Goal: Information Seeking & Learning: Learn about a topic

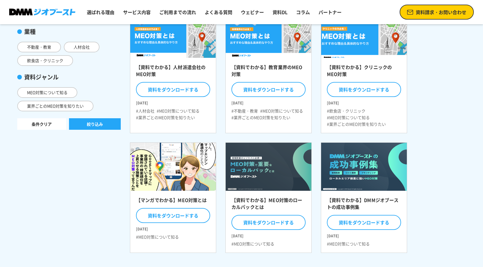
scroll to position [168, 0]
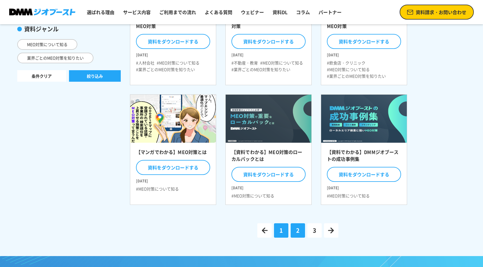
click at [279, 228] on link "1" at bounding box center [281, 230] width 14 height 14
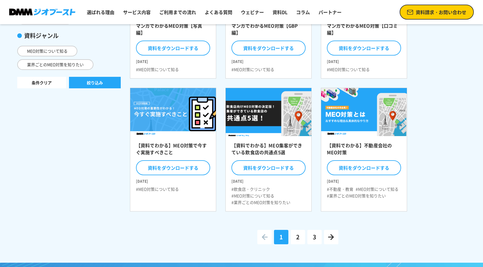
scroll to position [171, 0]
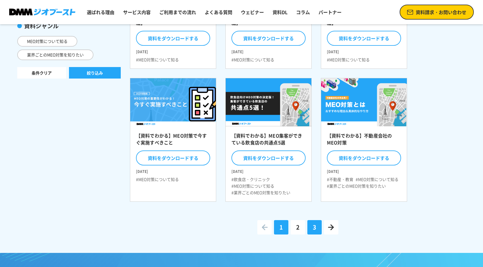
click at [315, 232] on link "3" at bounding box center [315, 227] width 14 height 14
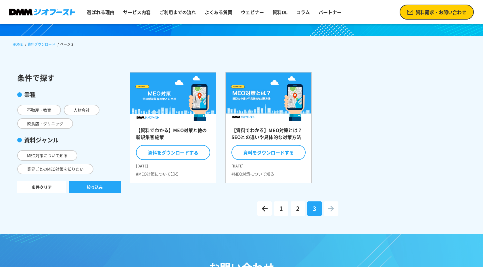
scroll to position [60, 0]
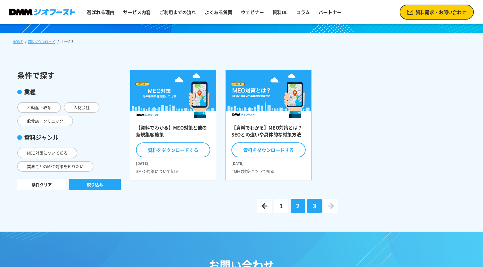
click at [295, 206] on link "2" at bounding box center [298, 206] width 14 height 14
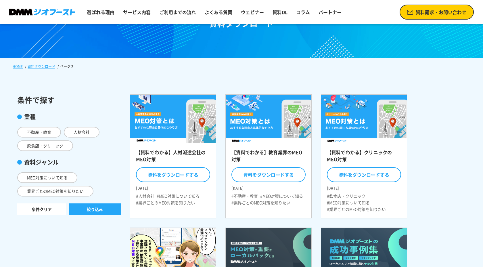
scroll to position [10, 0]
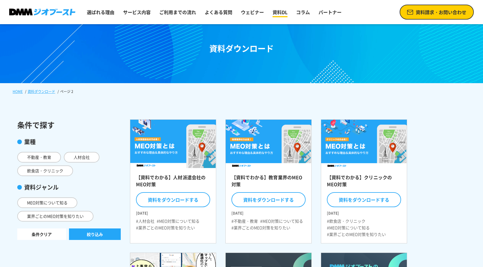
click at [276, 12] on link "資料DL" at bounding box center [280, 12] width 20 height 12
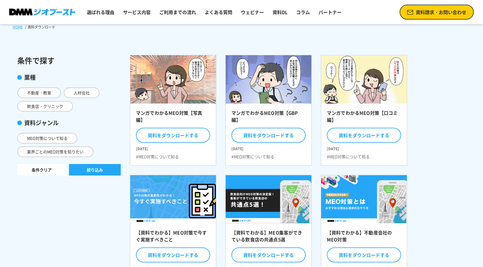
scroll to position [87, 0]
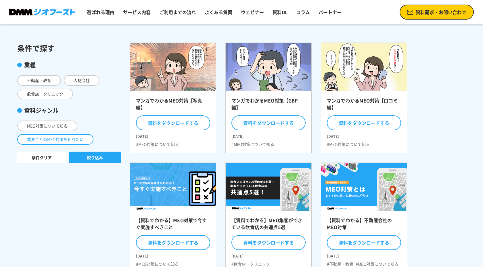
click at [70, 138] on span "業界ごとのMEO対策を知りたい" at bounding box center [55, 139] width 76 height 11
click at [0, 0] on input "業界ごとのMEO対策を知りたい" at bounding box center [0, 0] width 0 height 0
click at [104, 154] on button "絞り込み" at bounding box center [95, 158] width 52 height 12
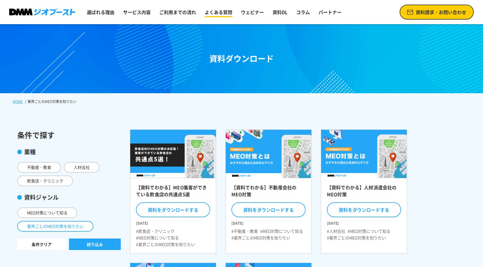
click at [210, 13] on link "よくある質問" at bounding box center [219, 12] width 32 height 12
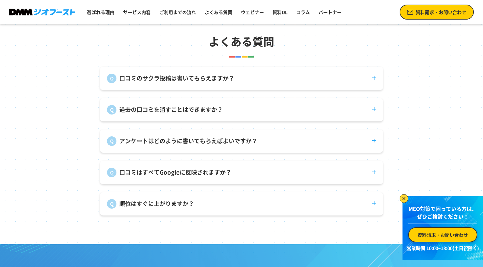
scroll to position [2142, 0]
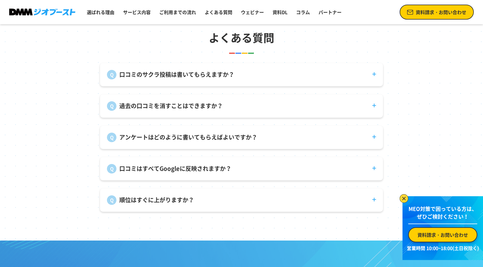
click at [227, 80] on div "口コミのサクラ投稿は書いてもらえますか？ 弊社で口コミ投稿を代行することはありません。" at bounding box center [241, 74] width 283 height 23
click at [373, 75] on dt "口コミのサクラ投稿は書いてもらえますか？" at bounding box center [241, 71] width 283 height 16
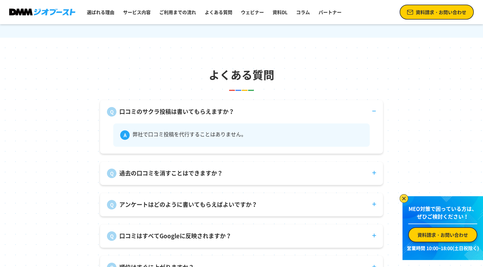
scroll to position [2144, 0]
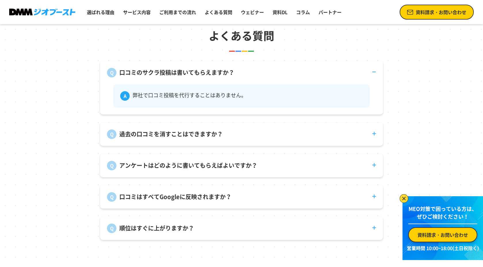
click at [255, 136] on dt "過去の口コミを消すことはできますか？" at bounding box center [241, 131] width 283 height 16
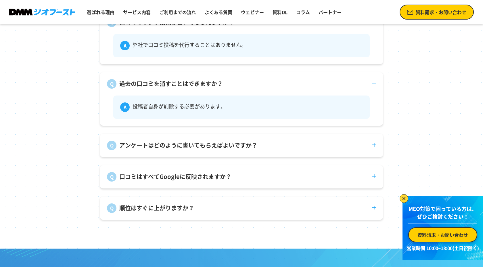
scroll to position [2205, 0]
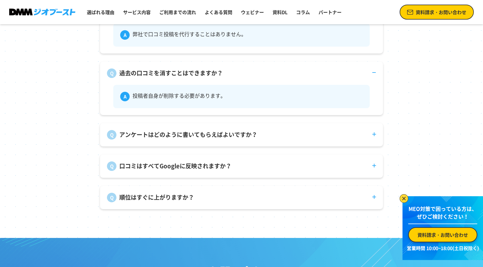
click at [276, 135] on dt "アンケートはどのように書いてもらえばよいですか？" at bounding box center [241, 131] width 283 height 16
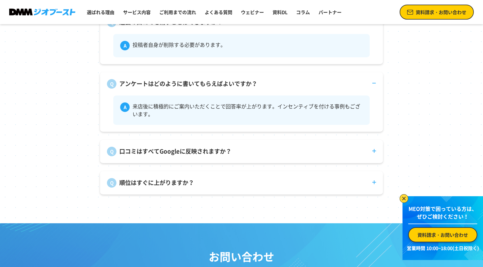
scroll to position [2257, 0]
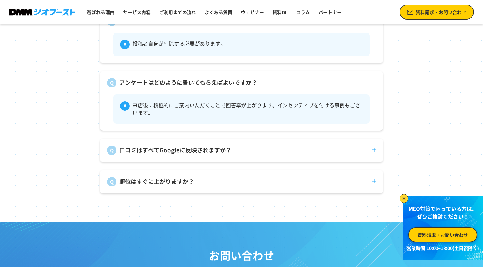
click at [280, 144] on dt "口コミはすべてGoogleに反映されますか？" at bounding box center [241, 147] width 283 height 16
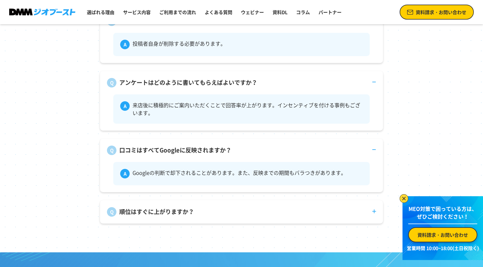
click at [267, 209] on dt "順位はすぐに上がりますか？" at bounding box center [241, 208] width 283 height 16
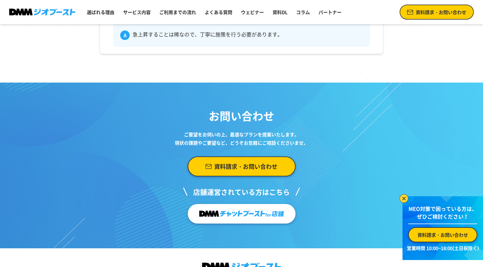
scroll to position [2456, 0]
click at [272, 167] on span "資料請求・お問い合わせ" at bounding box center [245, 166] width 63 height 11
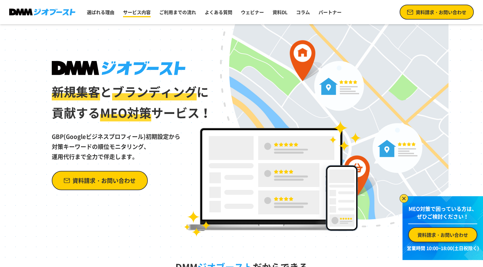
click at [140, 8] on link "サービス内容" at bounding box center [137, 12] width 32 height 12
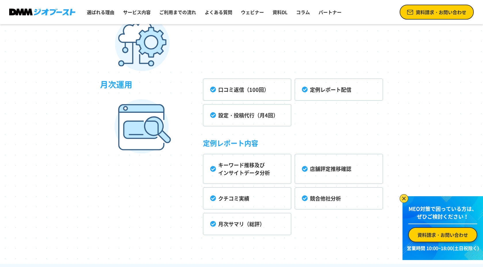
scroll to position [1650, 0]
